Goal: Transaction & Acquisition: Download file/media

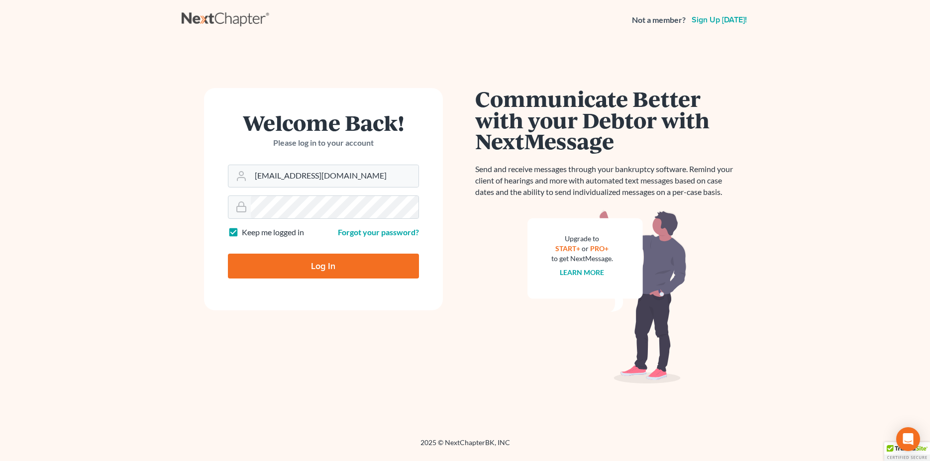
click at [312, 264] on input "Log In" at bounding box center [323, 266] width 191 height 25
type input "Thinking..."
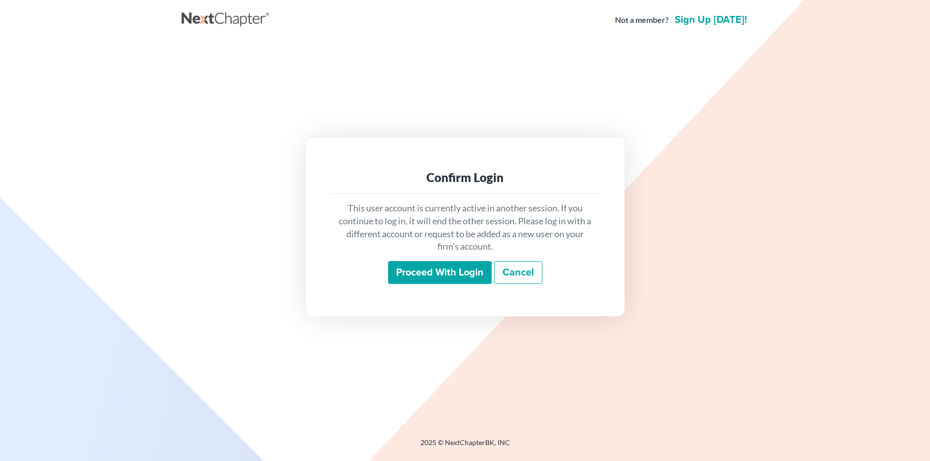
click at [424, 270] on input "Proceed with login" at bounding box center [440, 272] width 104 height 23
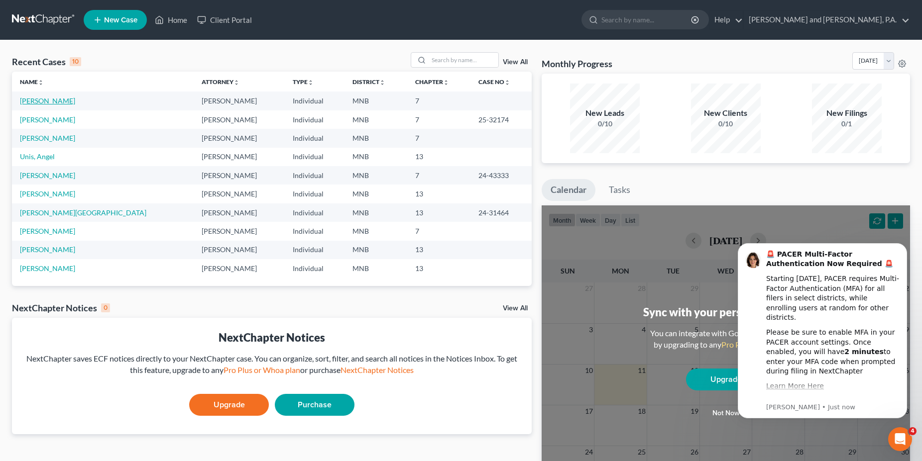
click at [43, 102] on link "Dahl, Dayna" at bounding box center [47, 101] width 55 height 8
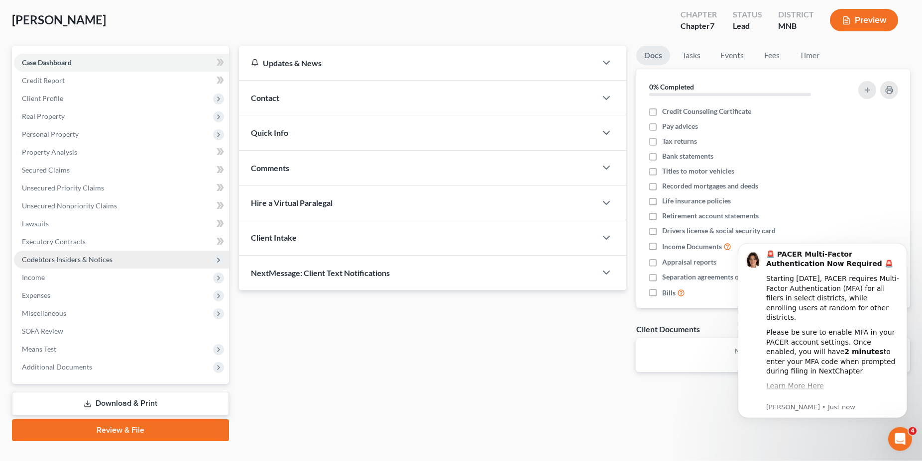
scroll to position [51, 0]
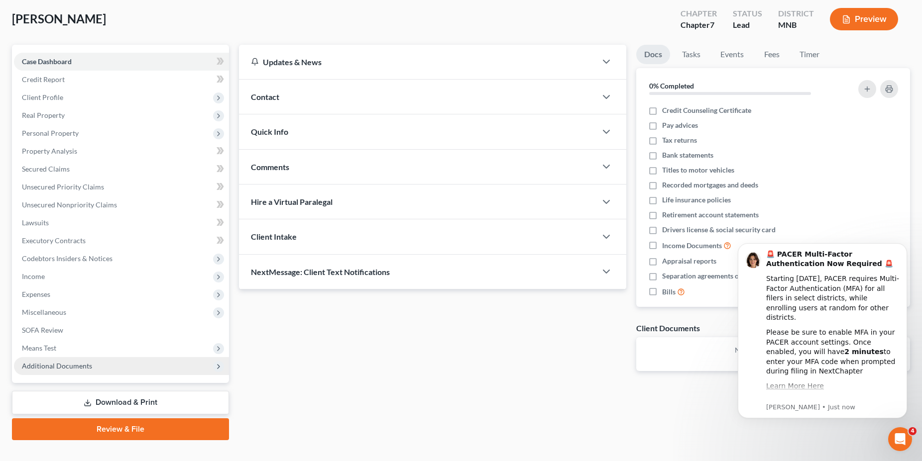
click at [81, 365] on span "Additional Documents" at bounding box center [57, 366] width 70 height 8
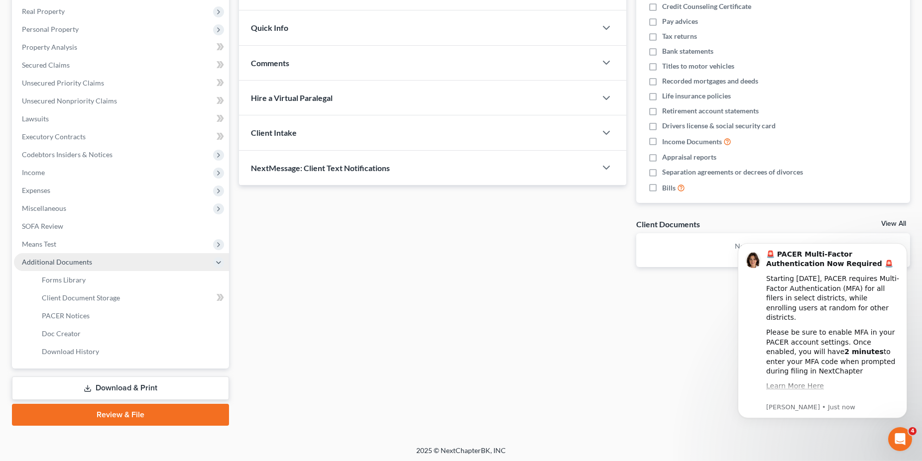
scroll to position [156, 0]
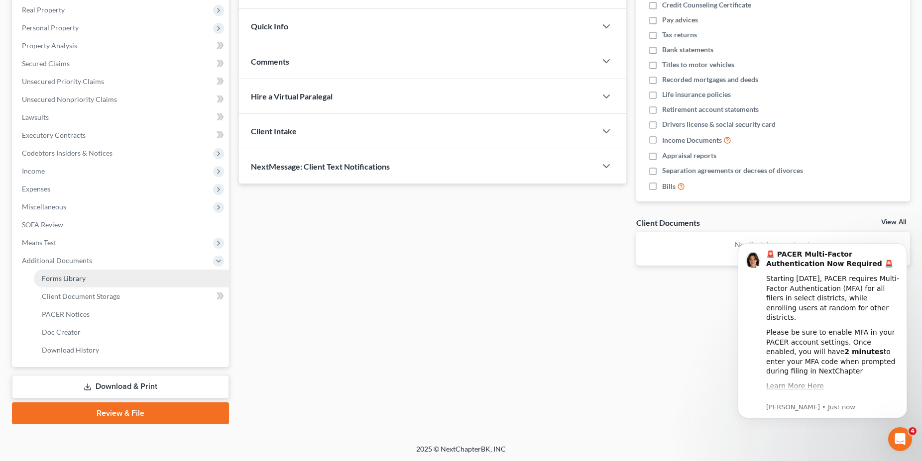
click at [69, 279] on span "Forms Library" at bounding box center [64, 278] width 44 height 8
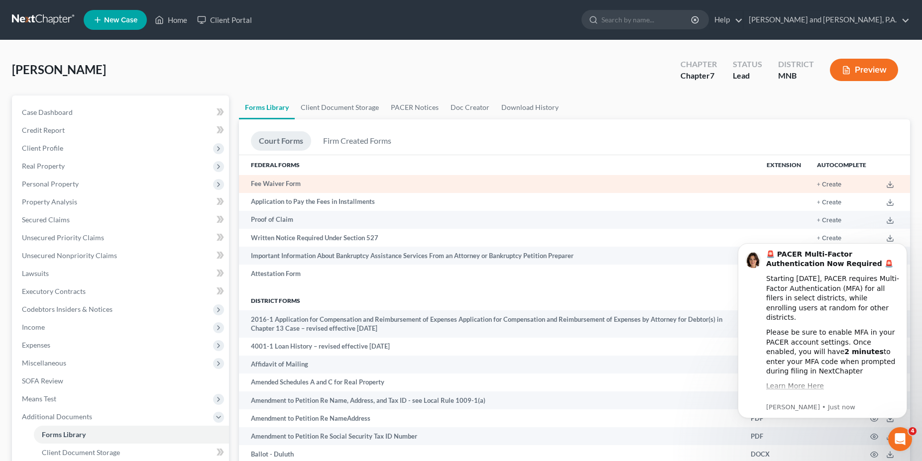
click at [287, 182] on td "Fee Waiver Form" at bounding box center [499, 184] width 520 height 18
click at [834, 183] on button "+ Create" at bounding box center [829, 185] width 24 height 6
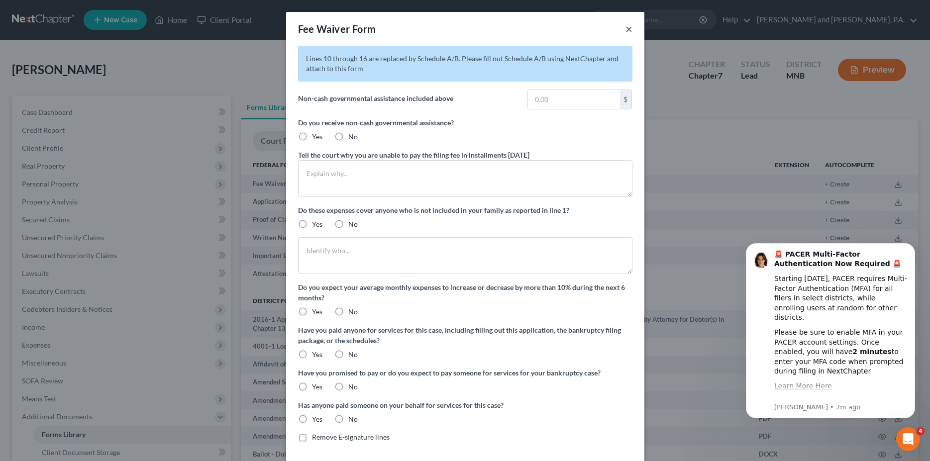
click at [626, 30] on button "×" at bounding box center [629, 29] width 7 height 12
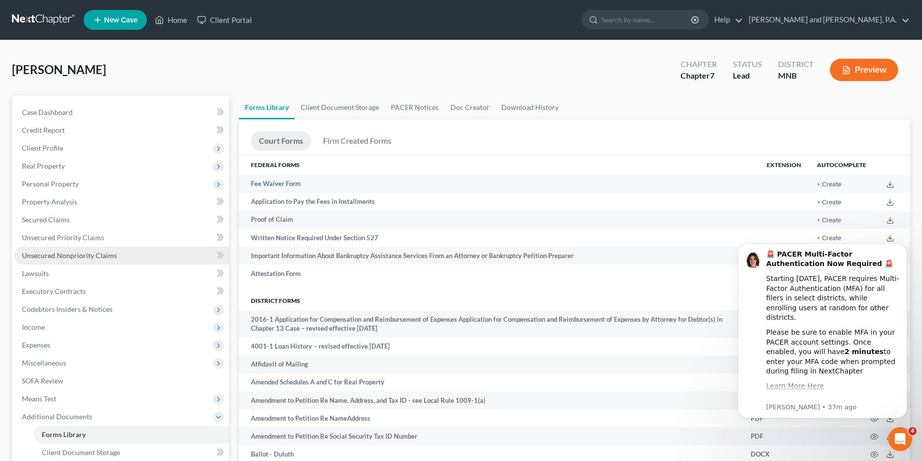
click at [46, 256] on span "Unsecured Nonpriority Claims" at bounding box center [69, 255] width 95 height 8
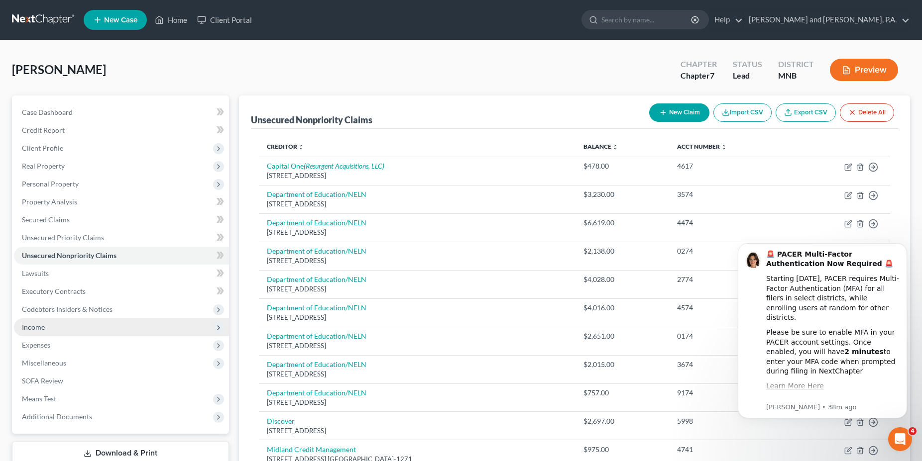
click at [48, 321] on span "Income" at bounding box center [121, 328] width 215 height 18
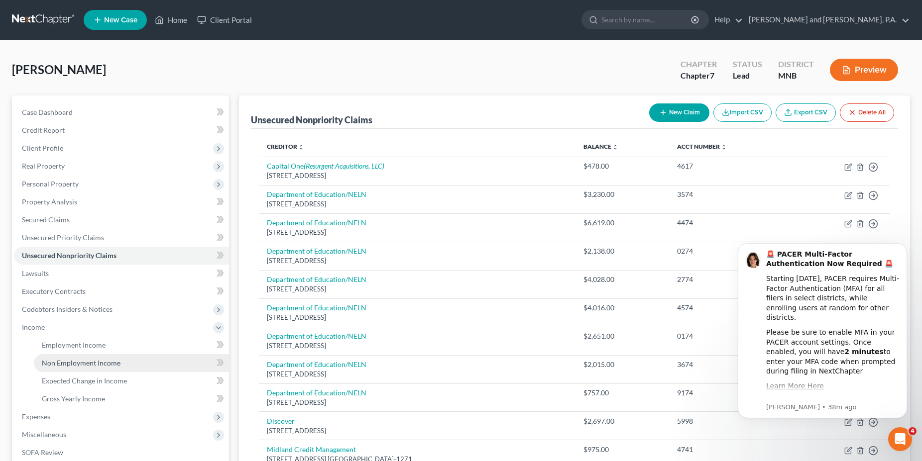
click at [81, 364] on span "Non Employment Income" at bounding box center [81, 363] width 79 height 8
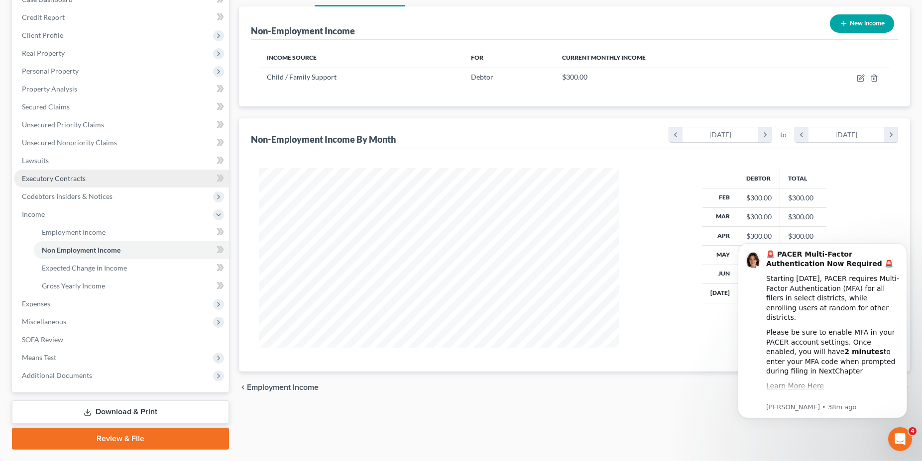
scroll to position [138, 0]
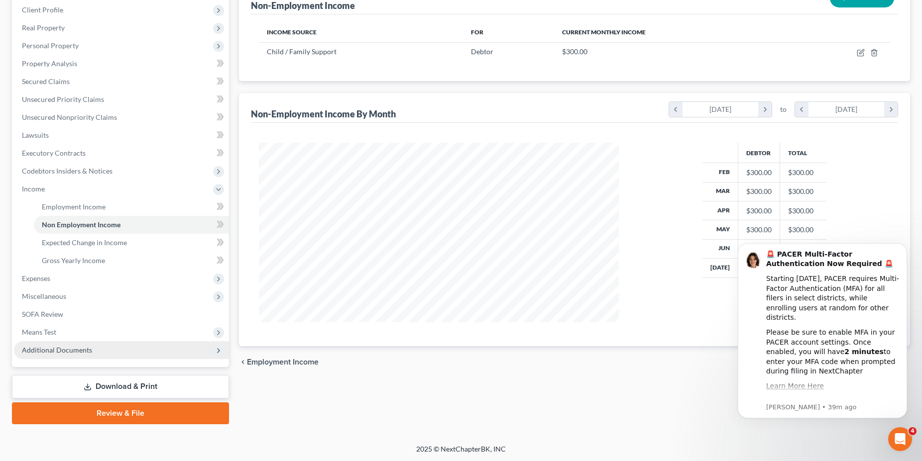
click at [68, 351] on span "Additional Documents" at bounding box center [57, 350] width 70 height 8
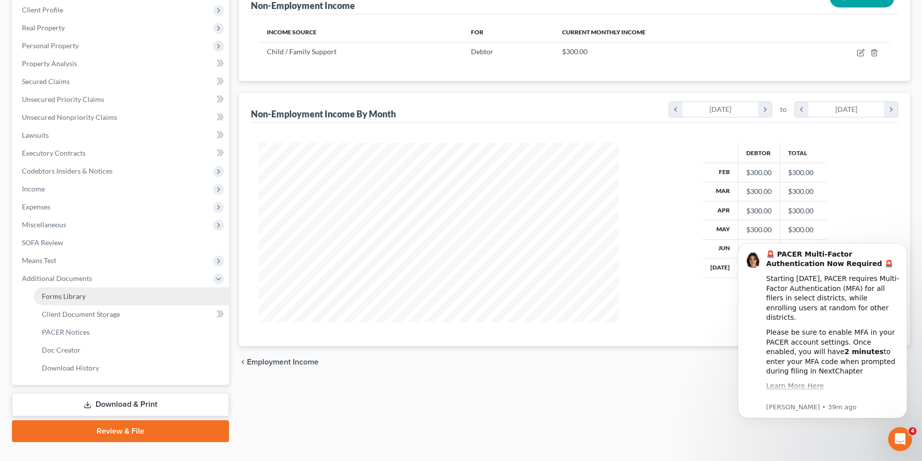
click at [78, 299] on span "Forms Library" at bounding box center [64, 296] width 44 height 8
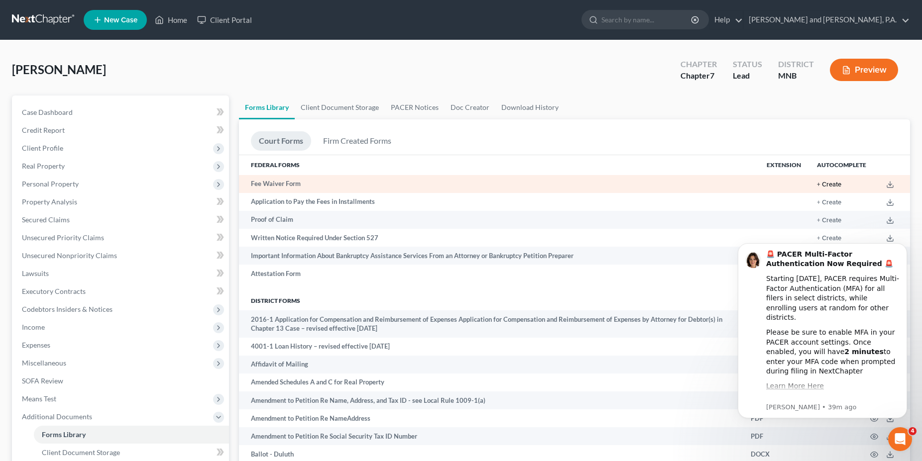
click at [832, 182] on button "+ Create" at bounding box center [829, 185] width 24 height 6
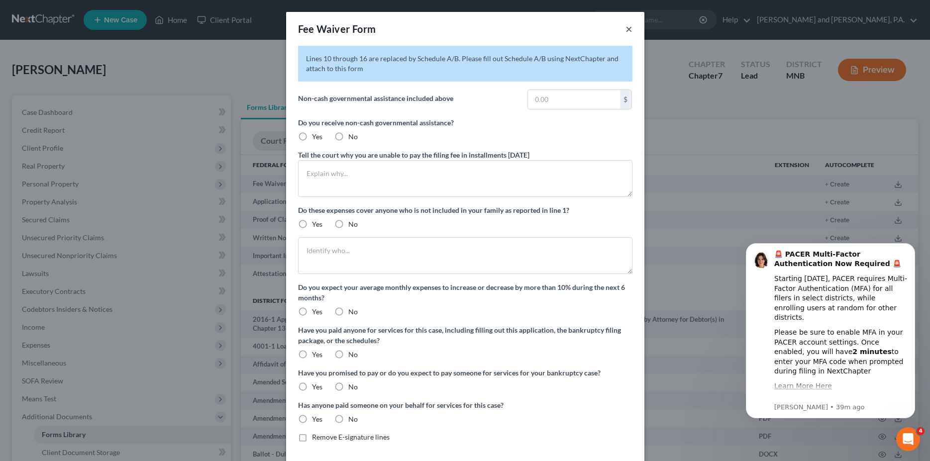
click at [626, 30] on button "×" at bounding box center [629, 29] width 7 height 12
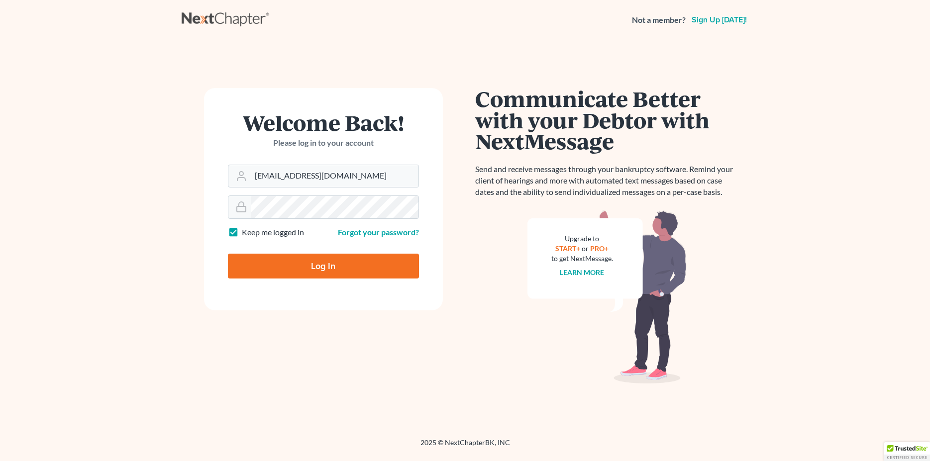
click at [304, 268] on input "Log In" at bounding box center [323, 266] width 191 height 25
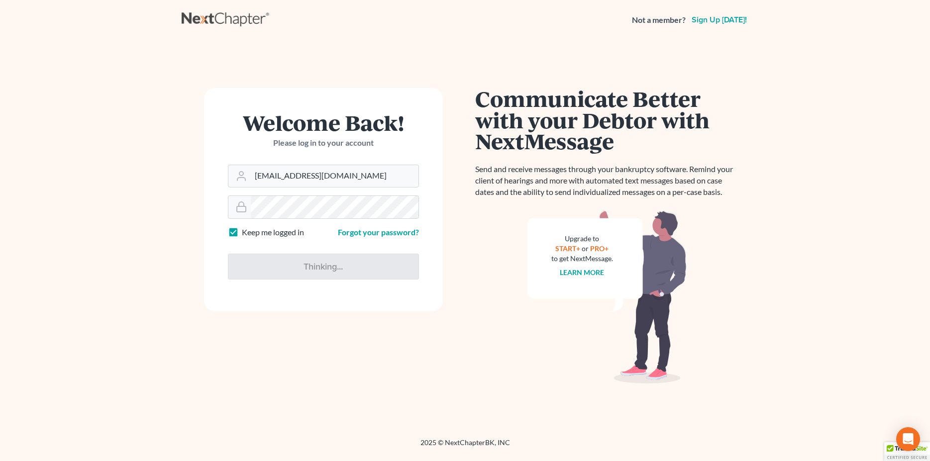
type input "Thinking..."
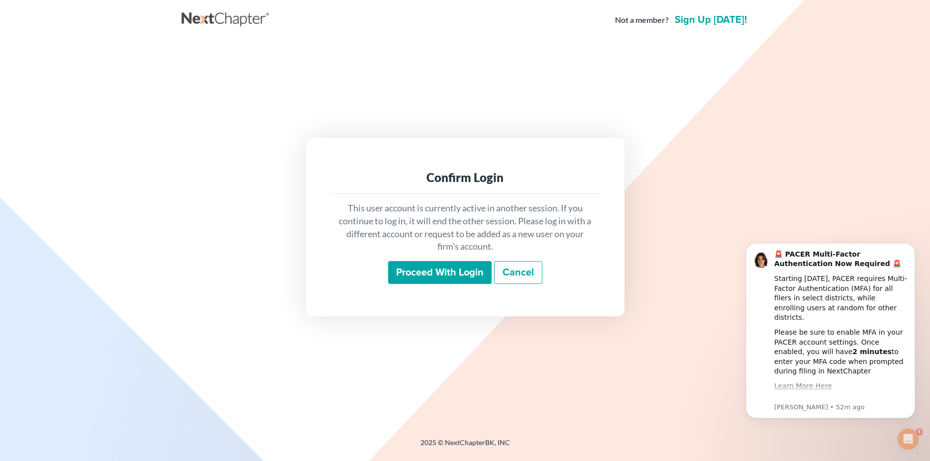
click at [410, 269] on input "Proceed with login" at bounding box center [440, 272] width 104 height 23
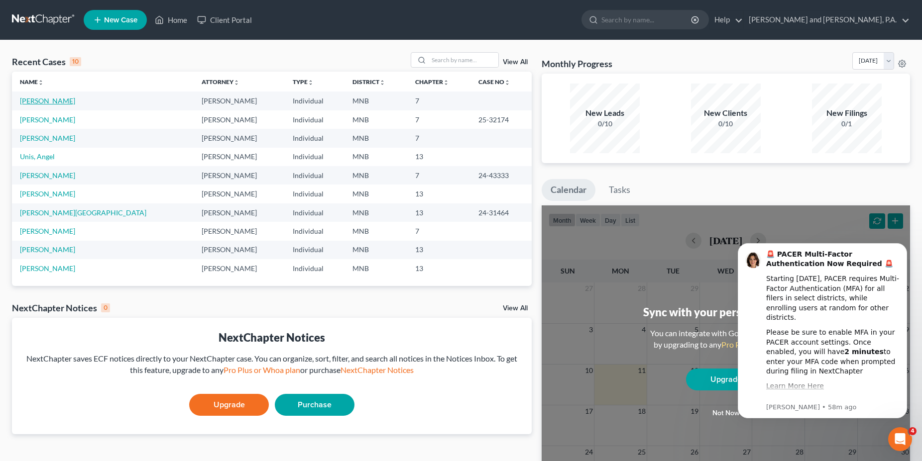
click at [35, 103] on link "[PERSON_NAME]" at bounding box center [47, 101] width 55 height 8
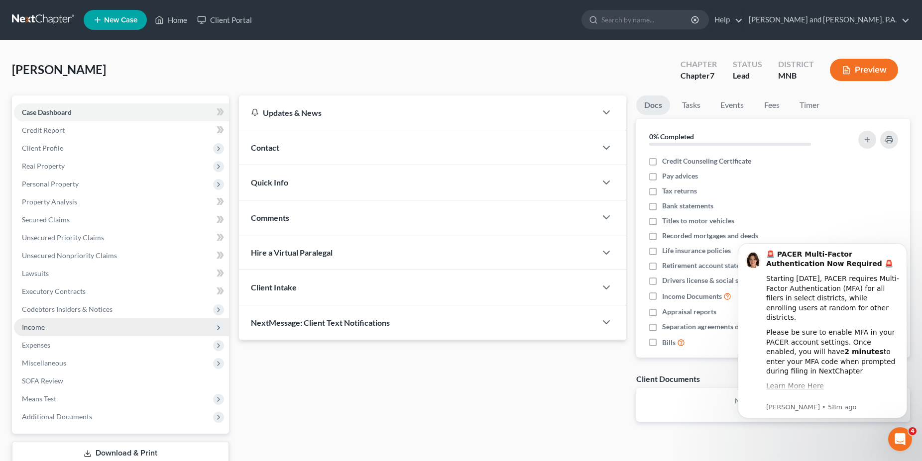
scroll to position [67, 0]
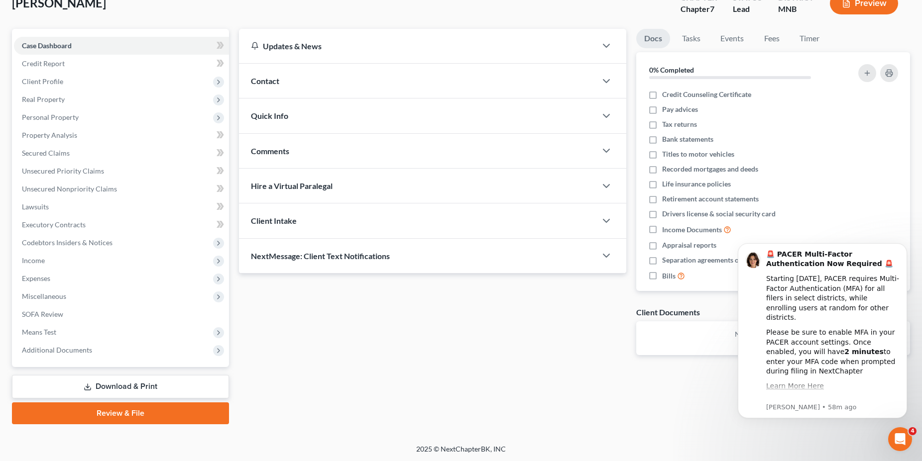
click at [122, 384] on link "Download & Print" at bounding box center [120, 386] width 217 height 23
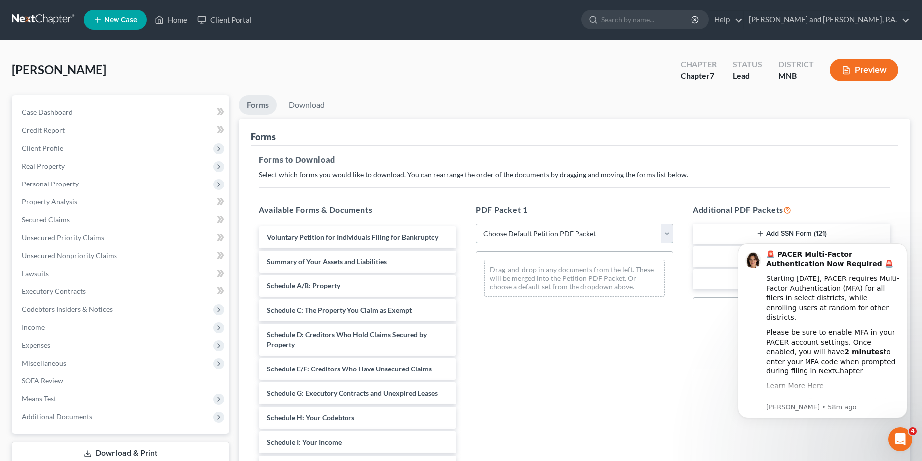
click at [476, 224] on select "Choose Default Petition PDF Packet Complete Bankruptcy Petition (all forms and …" at bounding box center [574, 234] width 197 height 20
select select "0"
click option "Complete Bankruptcy Petition (all forms and schedules)" at bounding box center [0, 0] width 0 height 0
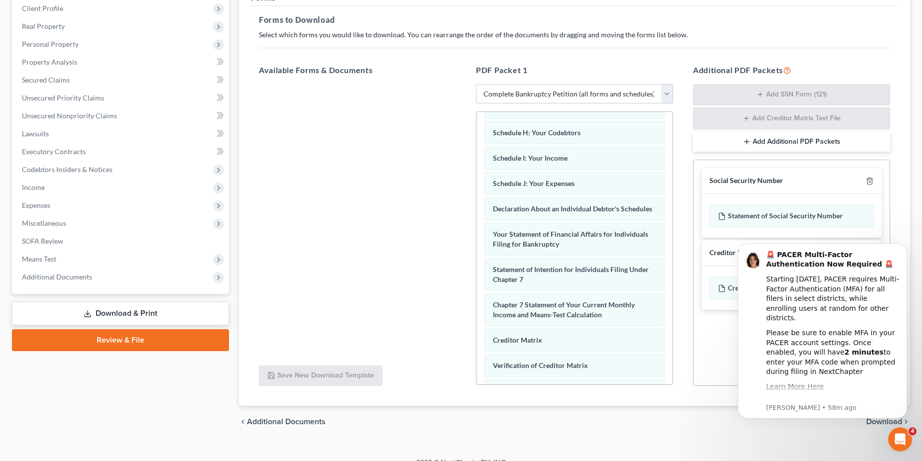
scroll to position [327, 0]
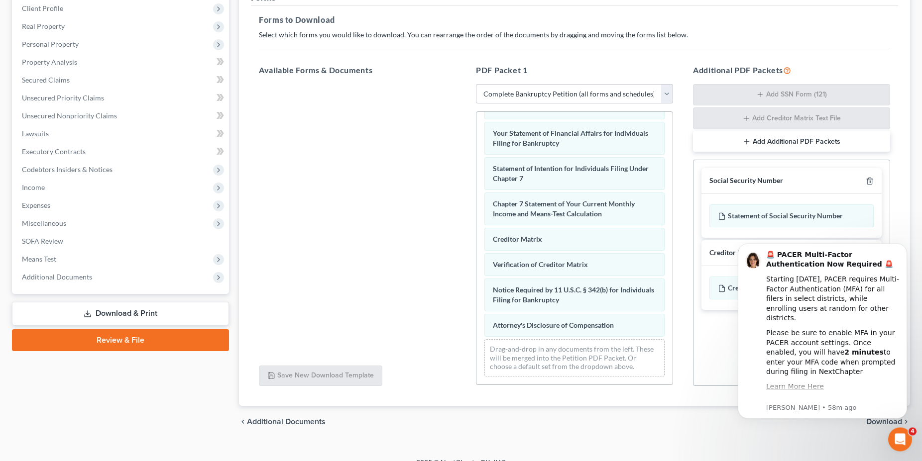
click at [876, 232] on html "🚨 PACER Multi-Factor Authentication Now Required 🚨 Starting [DATE], PACER requi…" at bounding box center [822, 230] width 199 height 4
click at [909, 245] on button "Dismiss notification" at bounding box center [903, 246] width 13 height 13
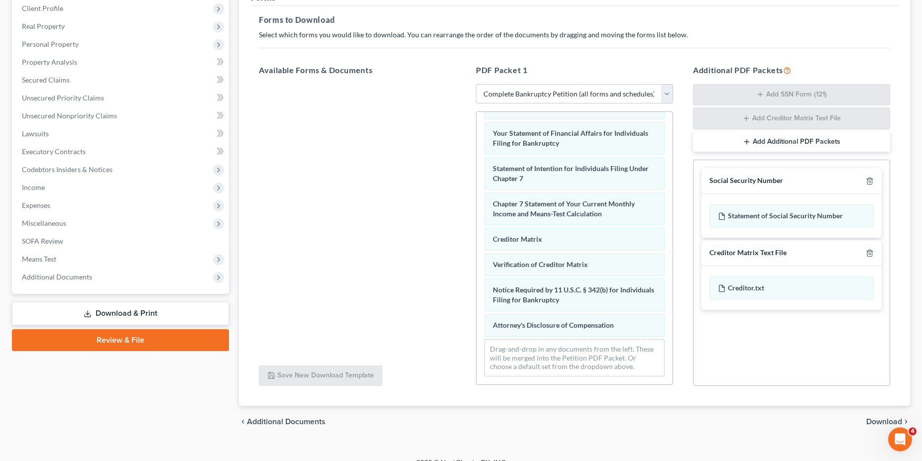
click at [879, 422] on span "Download" at bounding box center [884, 422] width 36 height 8
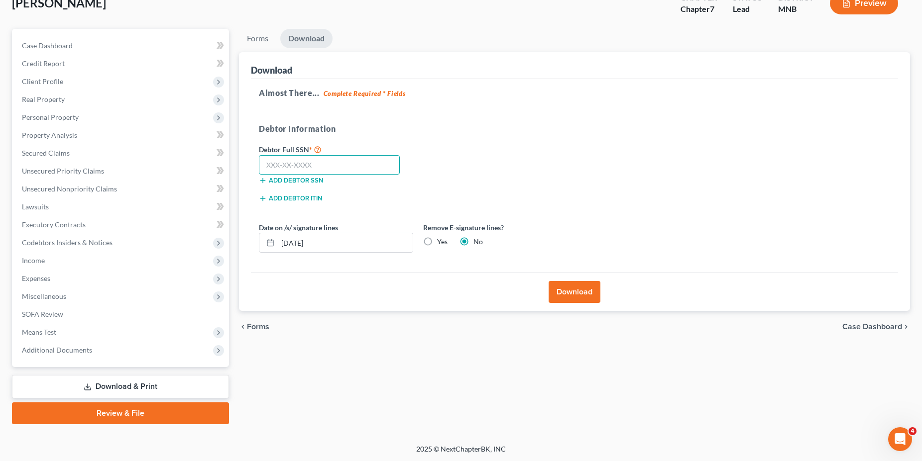
click at [272, 161] on input "text" at bounding box center [329, 165] width 141 height 20
type input "472-19-0063"
click at [571, 296] on button "Download" at bounding box center [574, 292] width 52 height 22
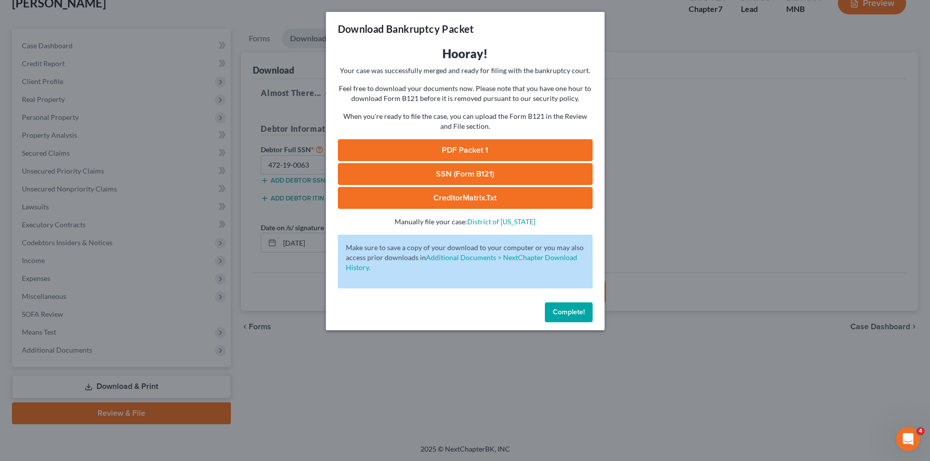
click at [467, 150] on link "PDF Packet 1" at bounding box center [465, 150] width 255 height 22
